Goal: Transaction & Acquisition: Purchase product/service

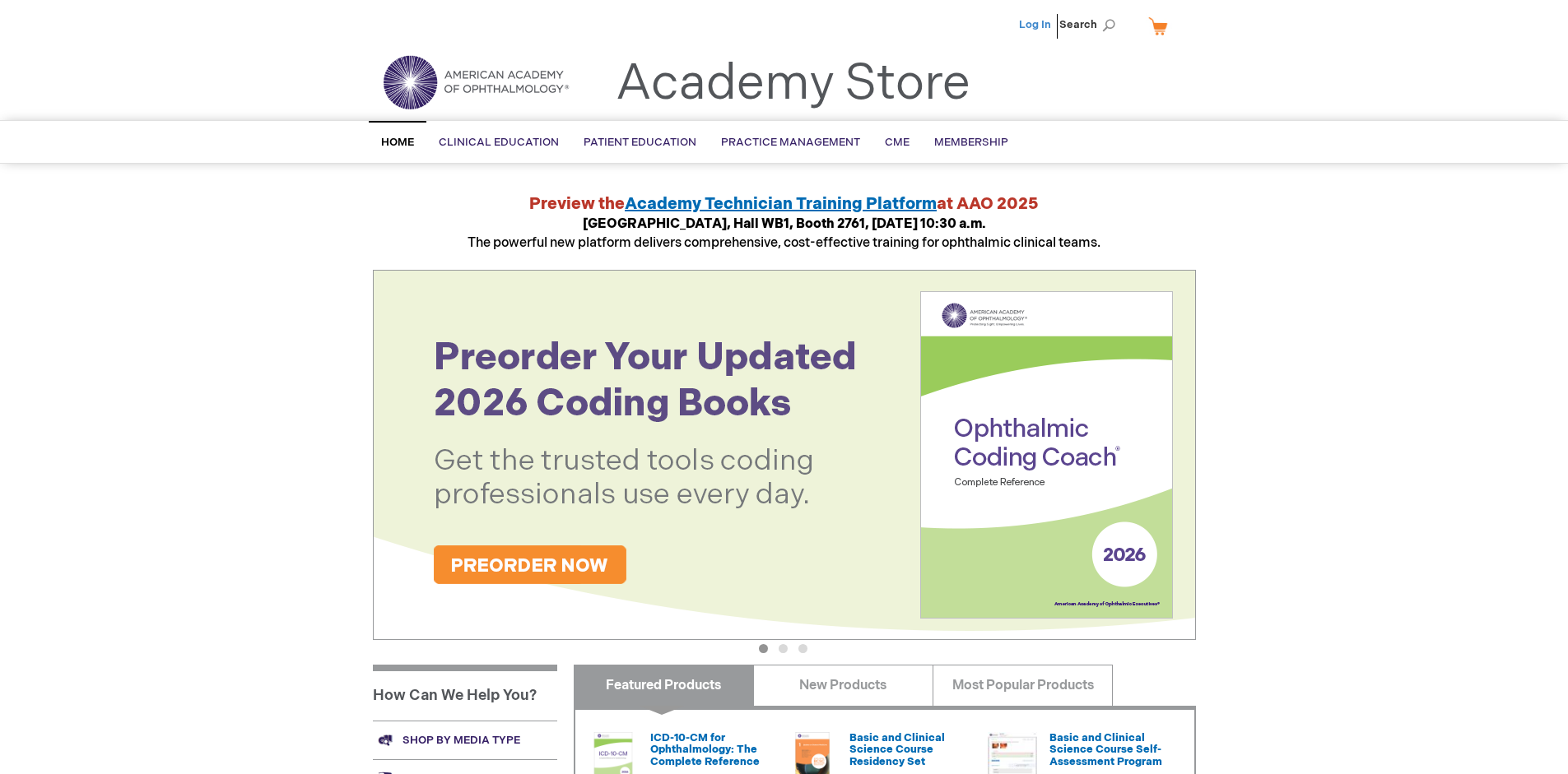
click at [1036, 25] on link "Log In" at bounding box center [1035, 25] width 32 height 13
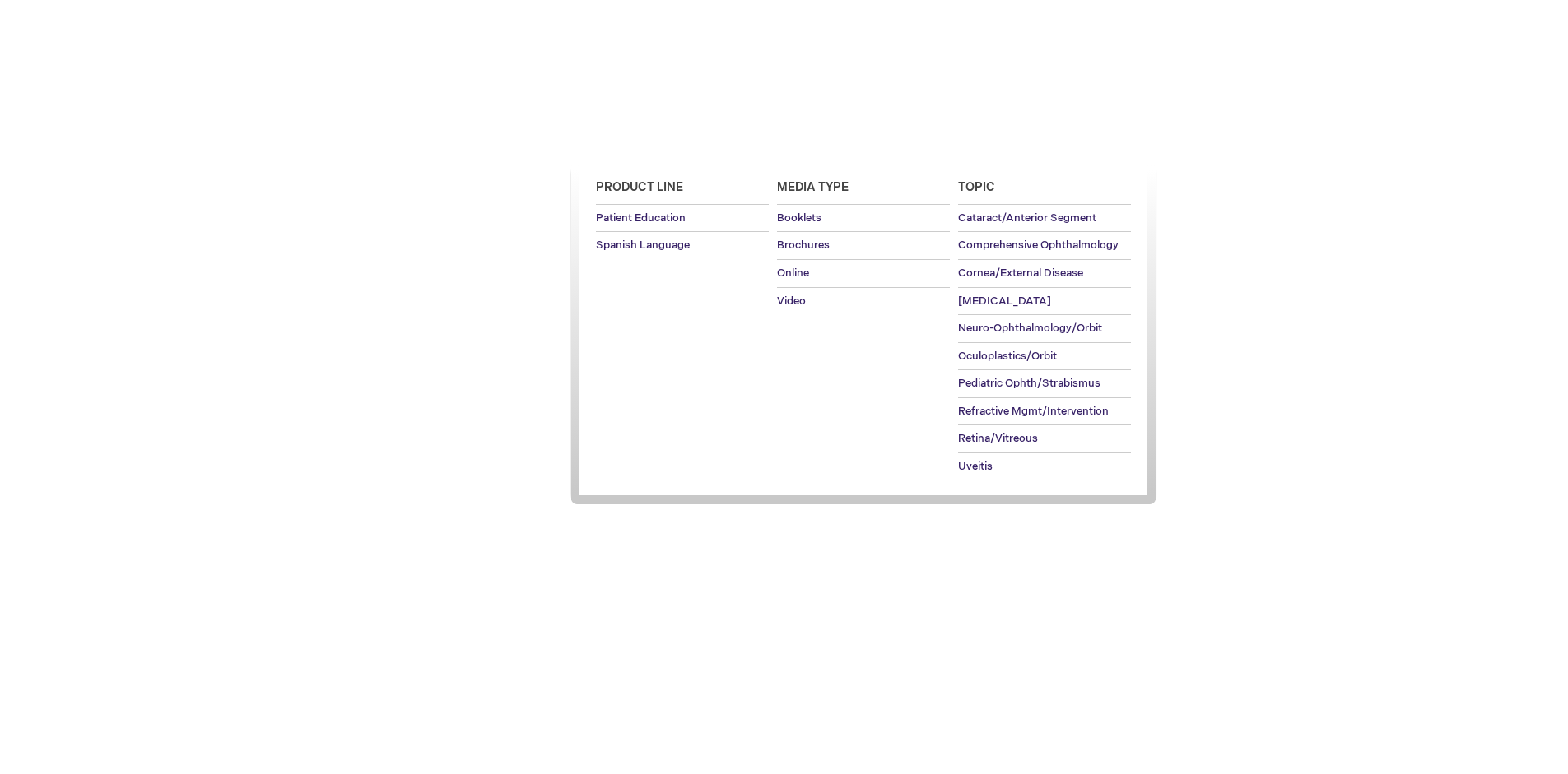
click at [636, 143] on span "Patient Education" at bounding box center [639, 143] width 113 height 13
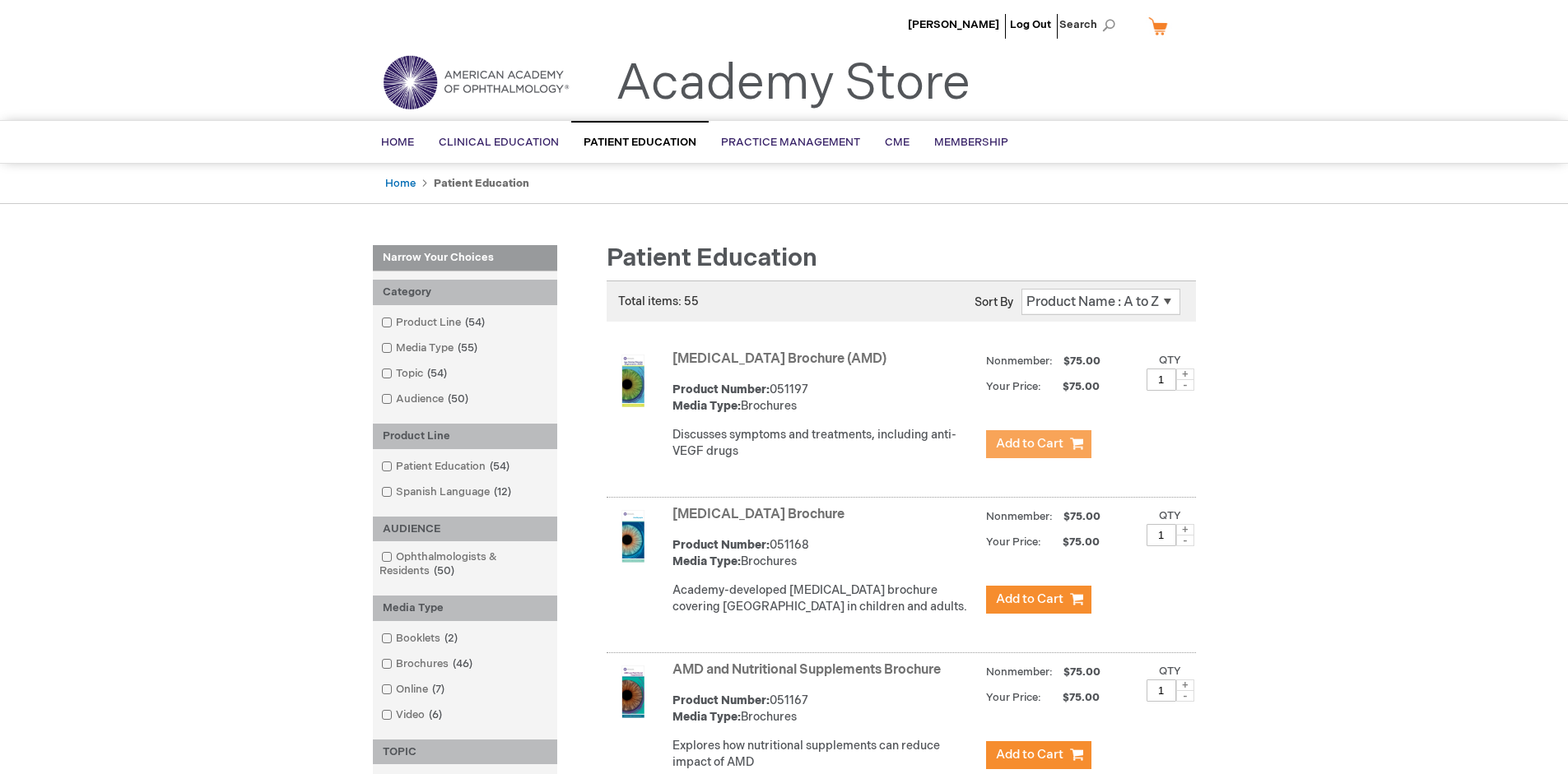
click at [1038, 444] on span "Add to Cart" at bounding box center [1029, 443] width 68 height 15
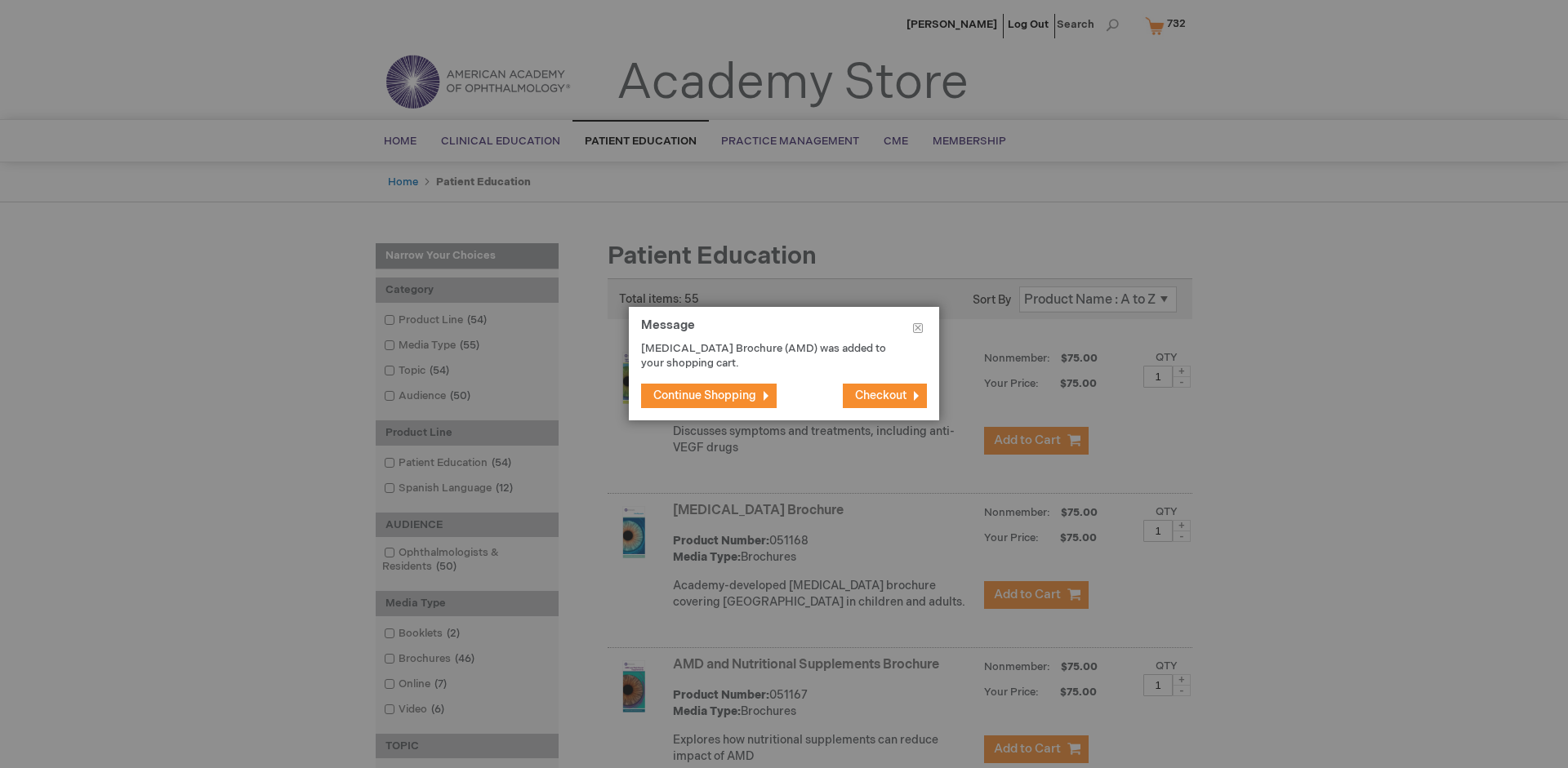
click at [704, 395] on span "Continue Shopping" at bounding box center [704, 395] width 103 height 14
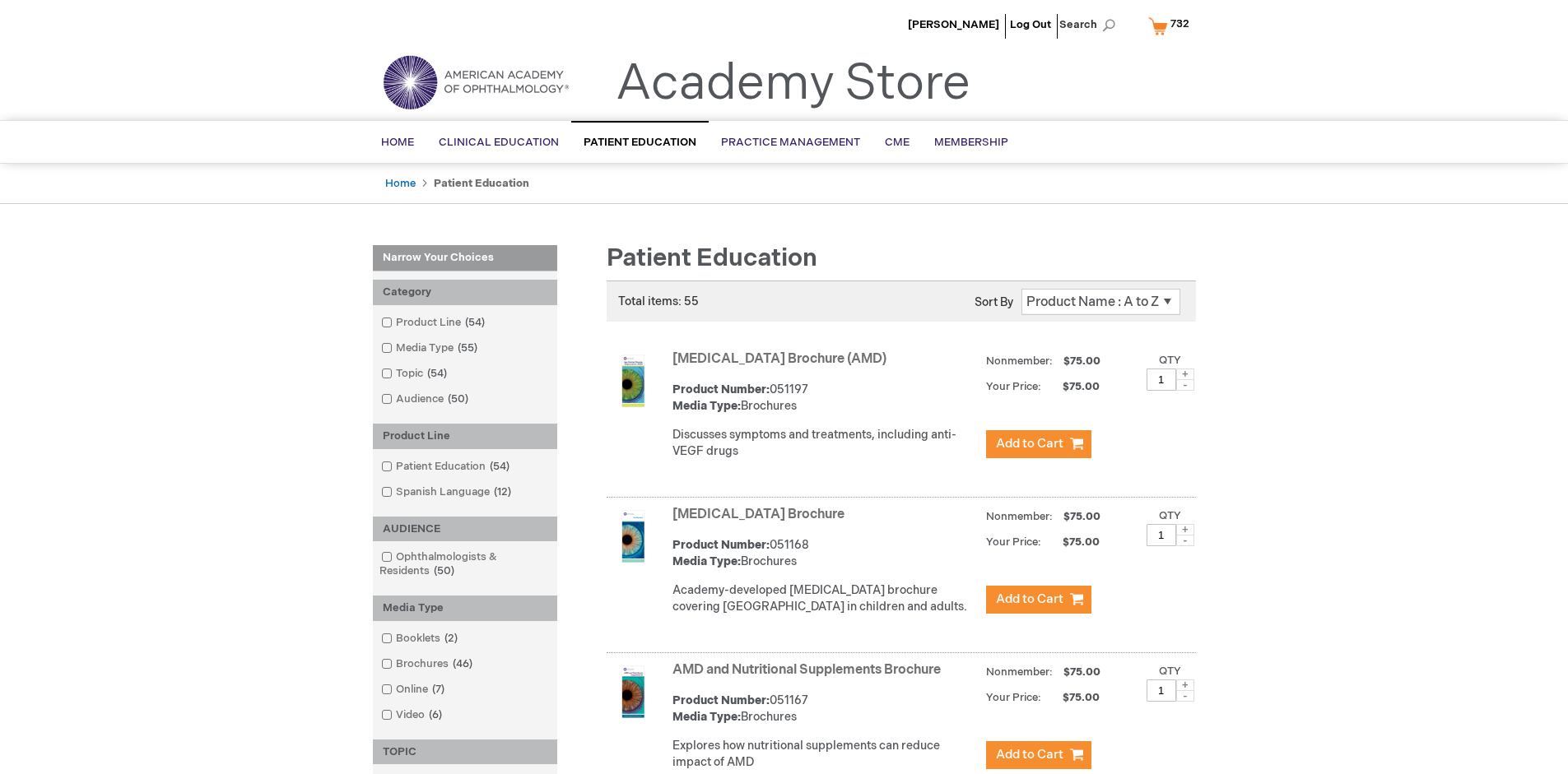
click at [810, 678] on link "AMD and Nutritional Supplements Brochure" at bounding box center [807, 669] width 268 height 15
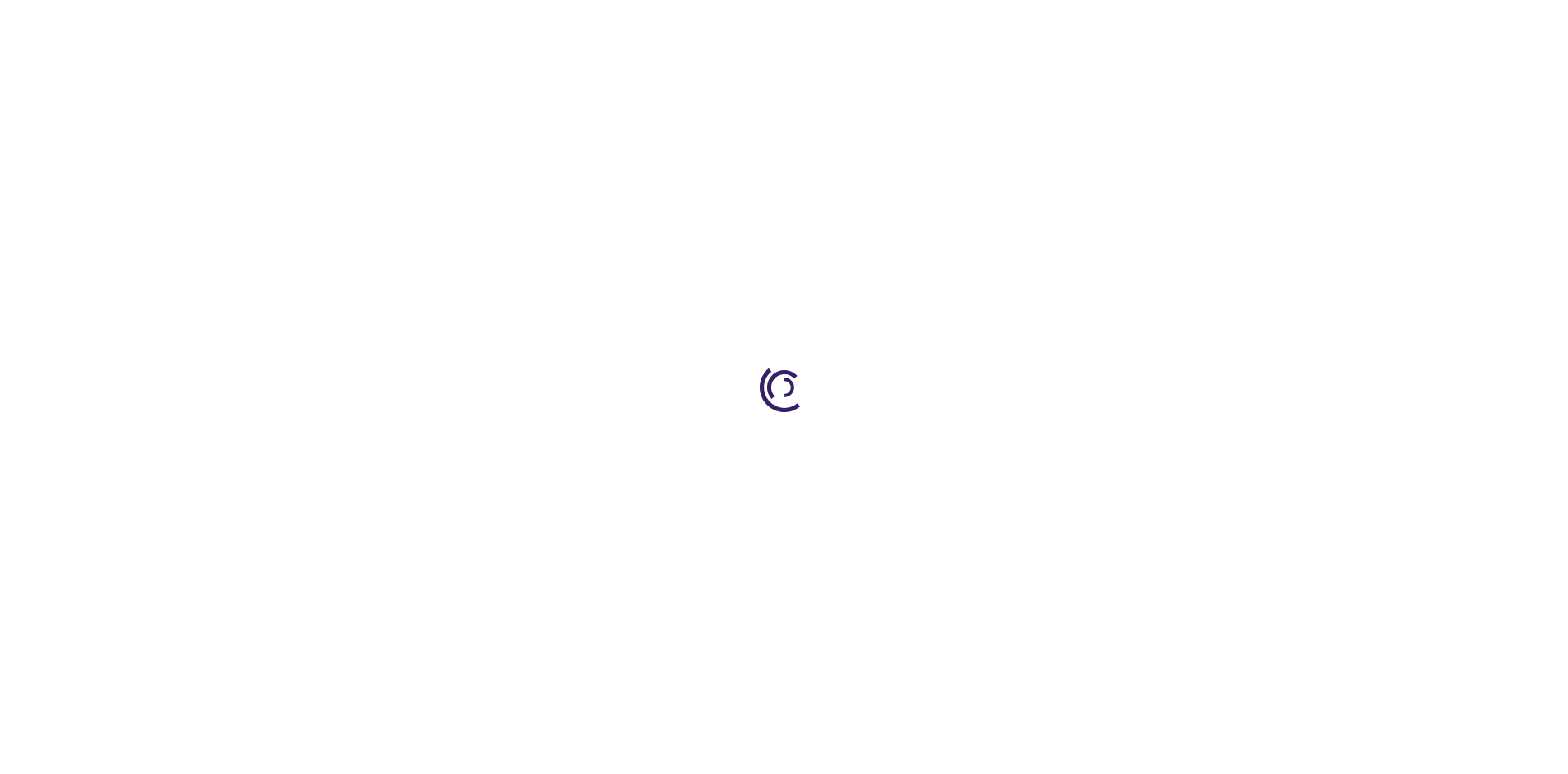
type input "1"
click at [908, 531] on span "Add to Cart" at bounding box center [908, 532] width 60 height 13
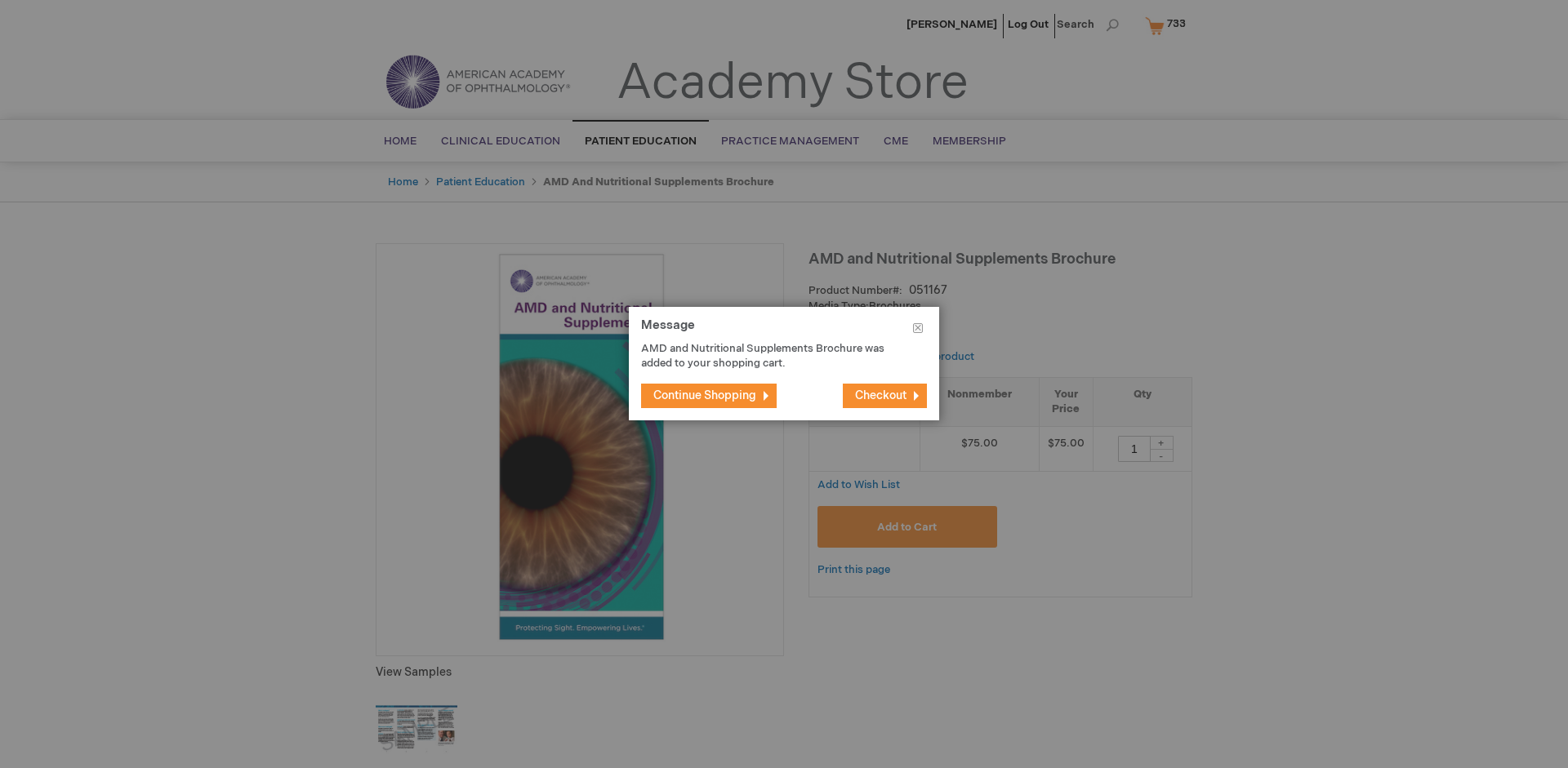
click at [704, 395] on span "Continue Shopping" at bounding box center [704, 395] width 103 height 14
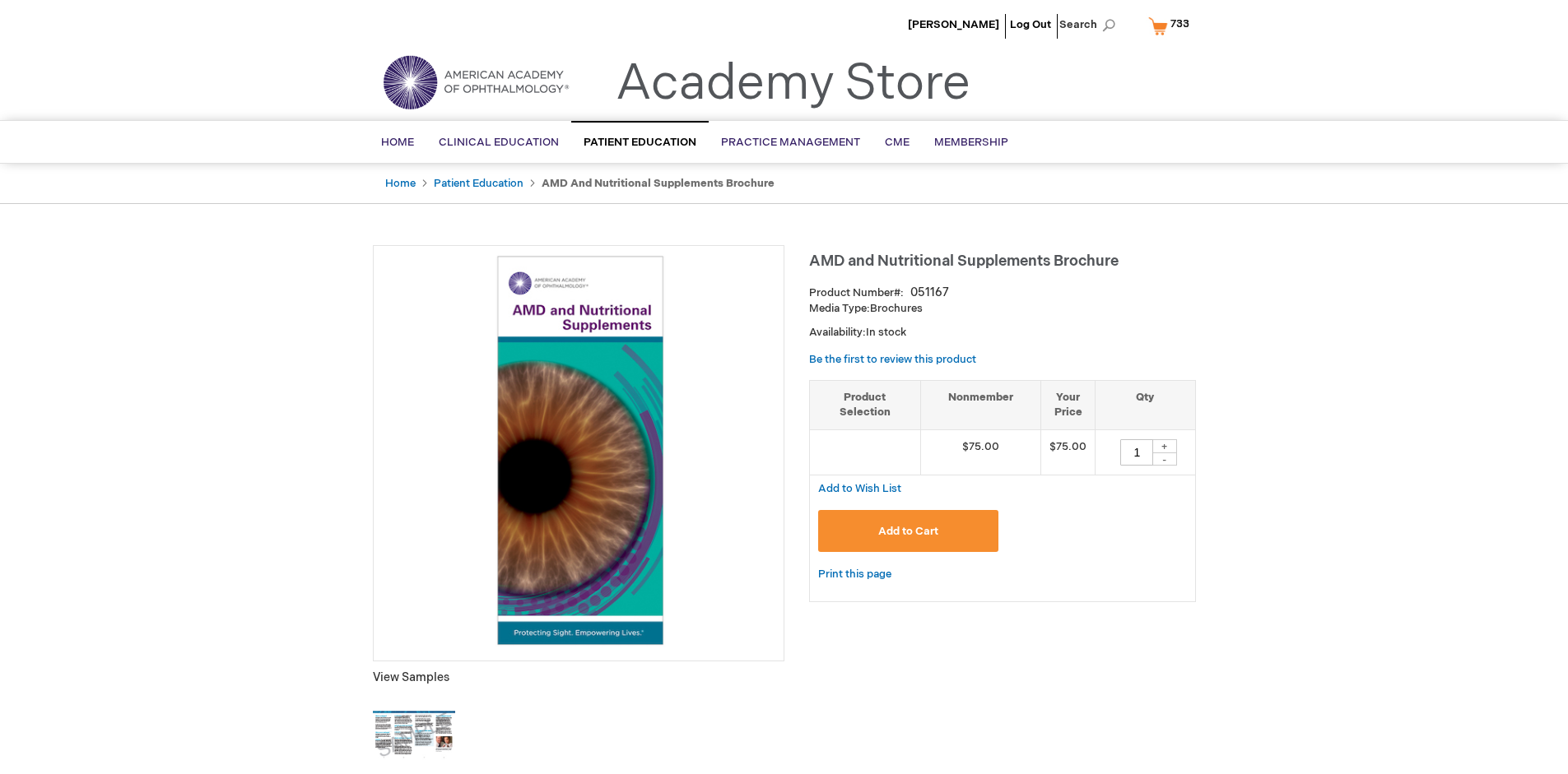
click at [1171, 26] on span "733" at bounding box center [1180, 24] width 19 height 13
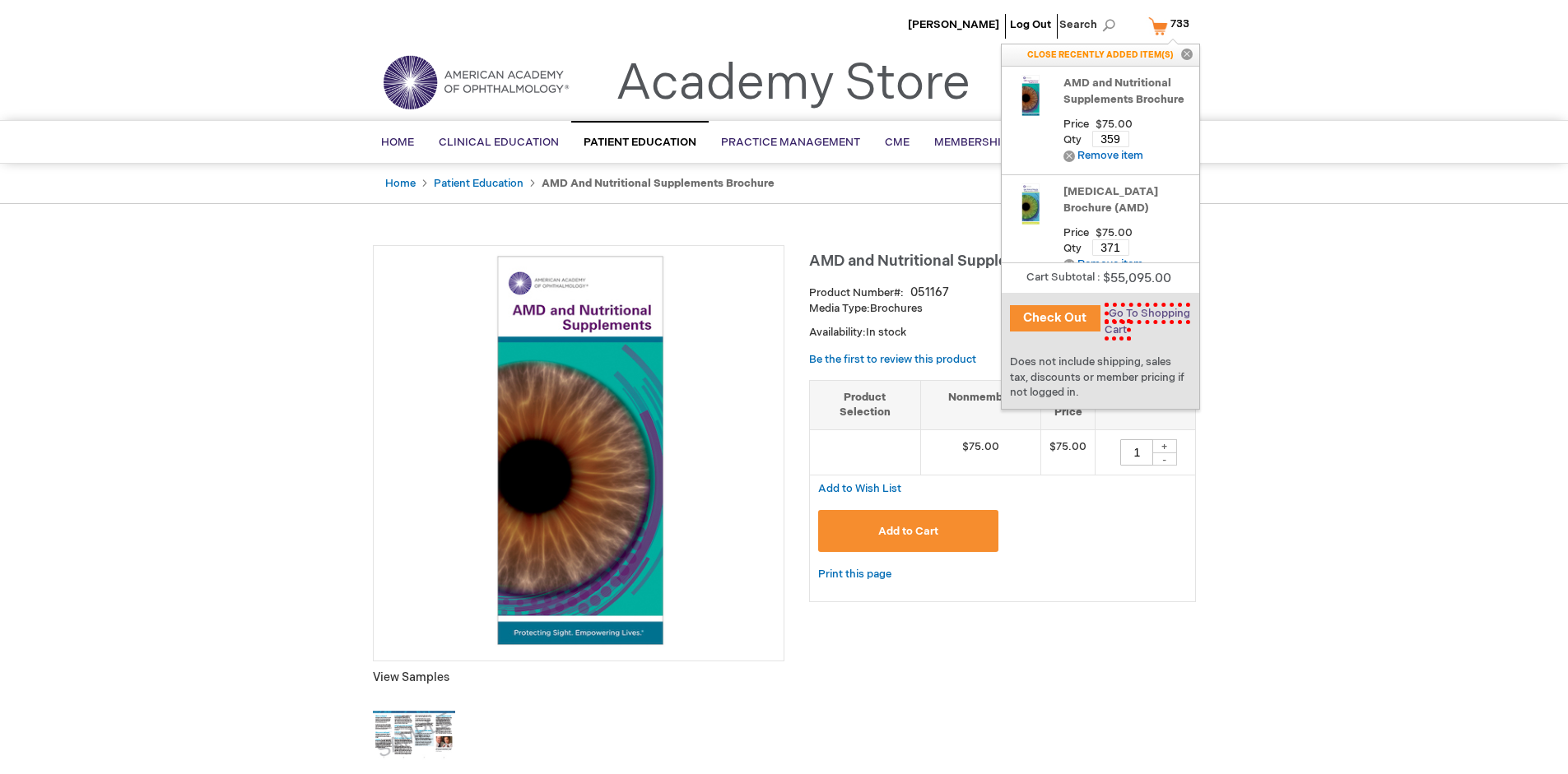
click at [1144, 314] on span "Go To Shopping Cart" at bounding box center [1147, 321] width 86 height 38
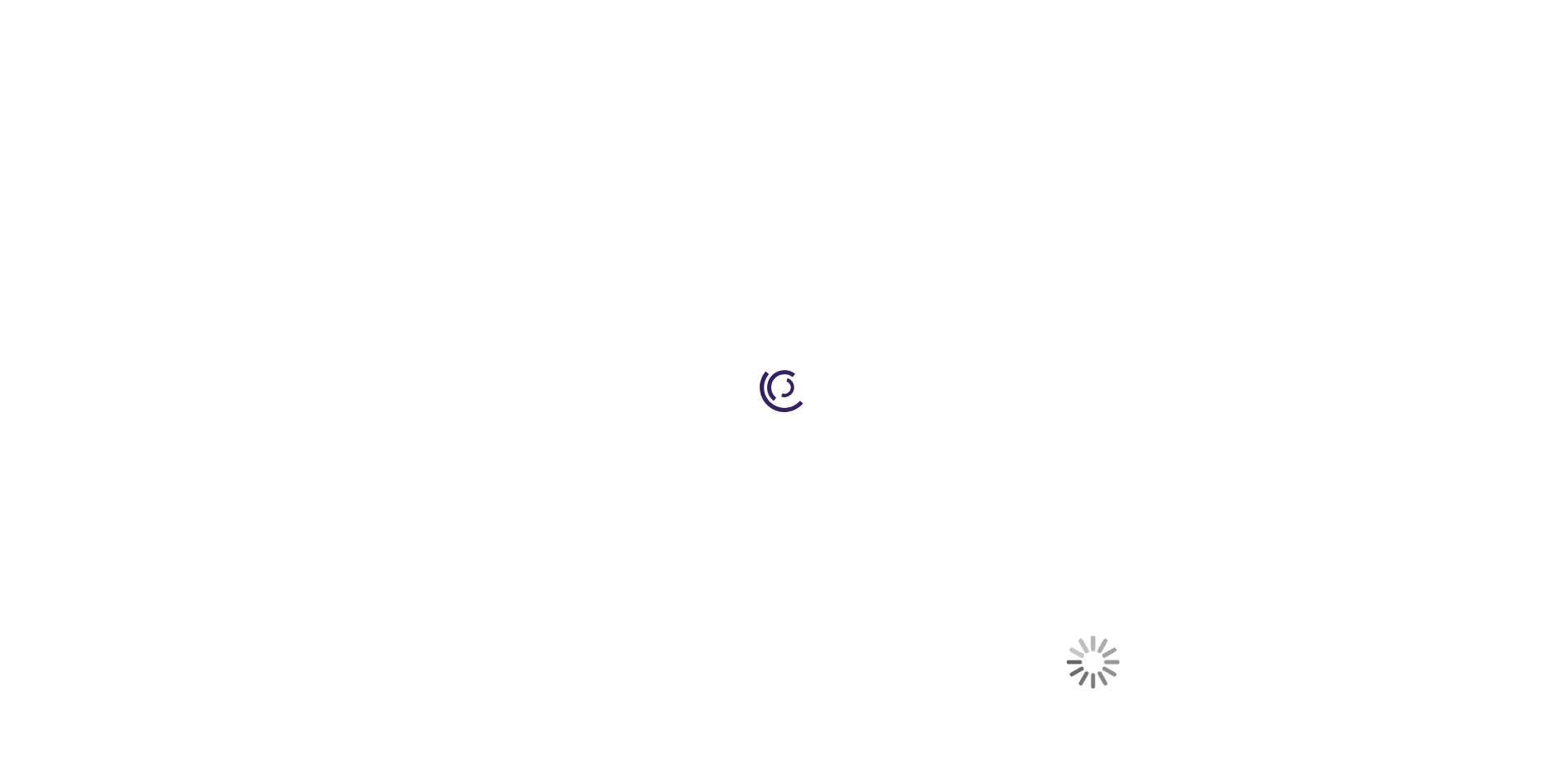
select select "US"
select select "41"
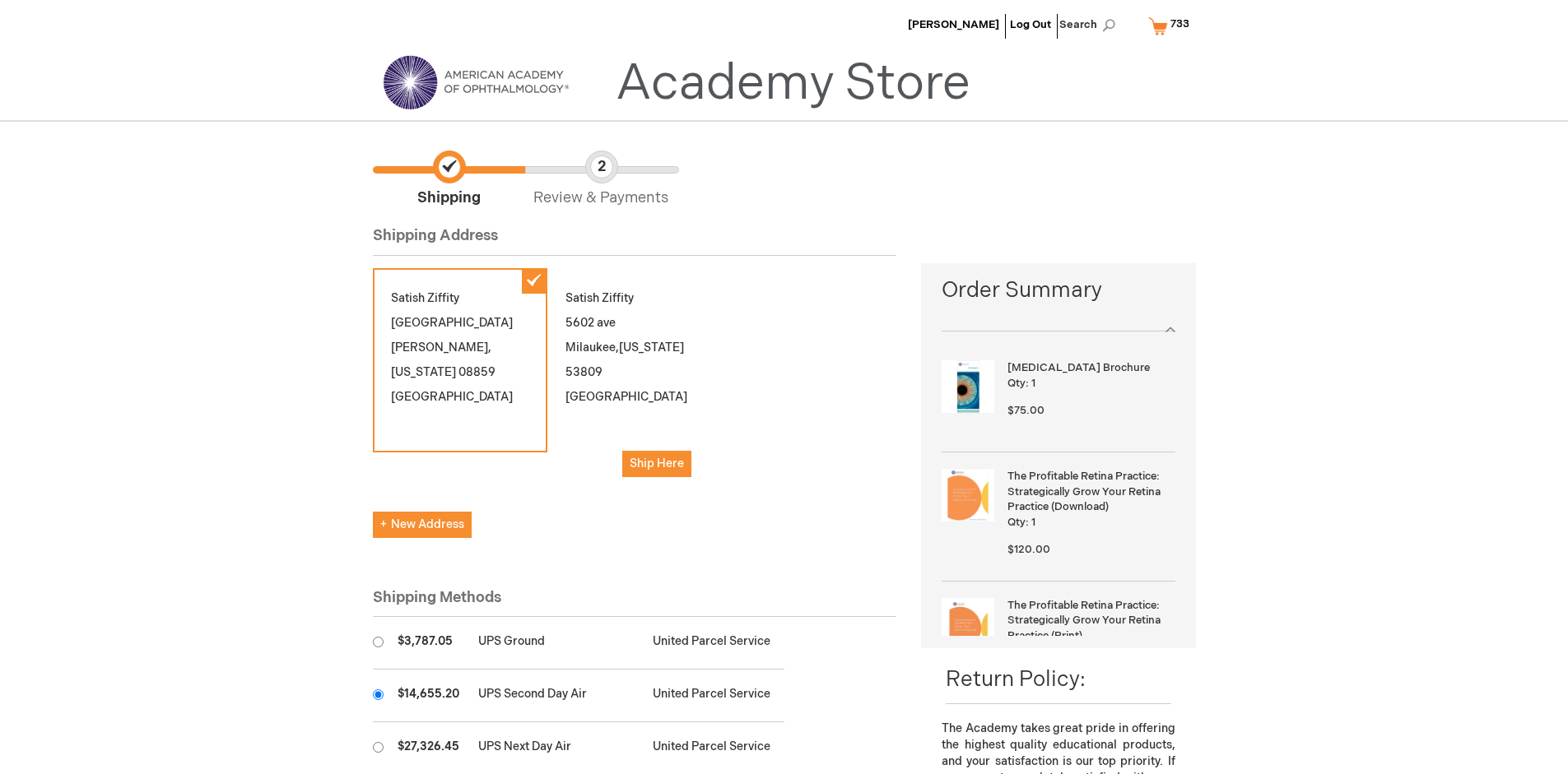
click at [378, 694] on input "radio" at bounding box center [378, 694] width 10 height 10
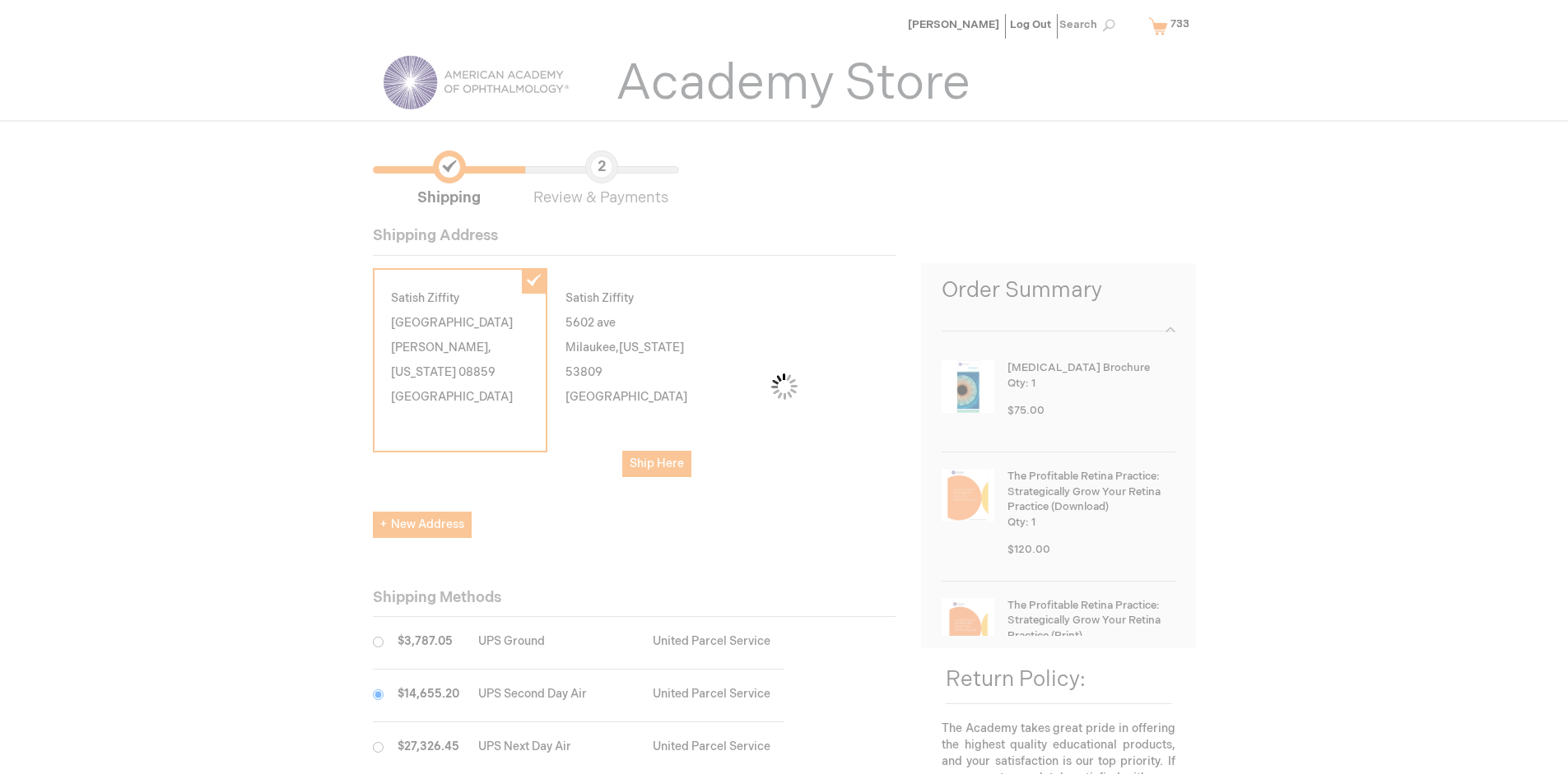
scroll to position [82, 0]
